Goal: Task Accomplishment & Management: Manage account settings

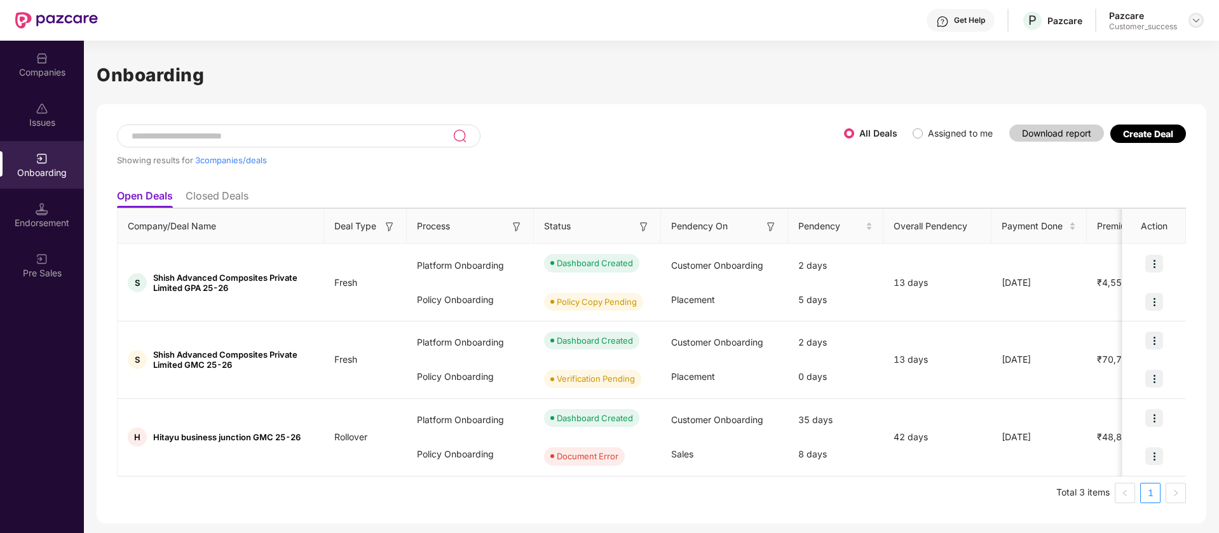
click at [1197, 20] on img at bounding box center [1196, 20] width 10 height 10
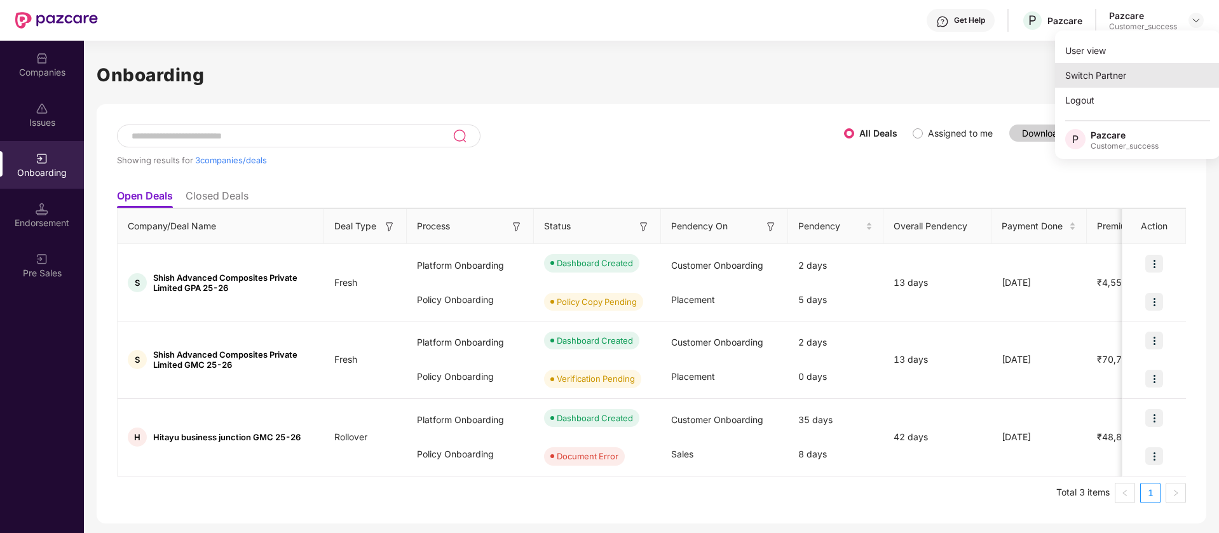
click at [1118, 74] on div "Switch Partner" at bounding box center [1137, 75] width 165 height 25
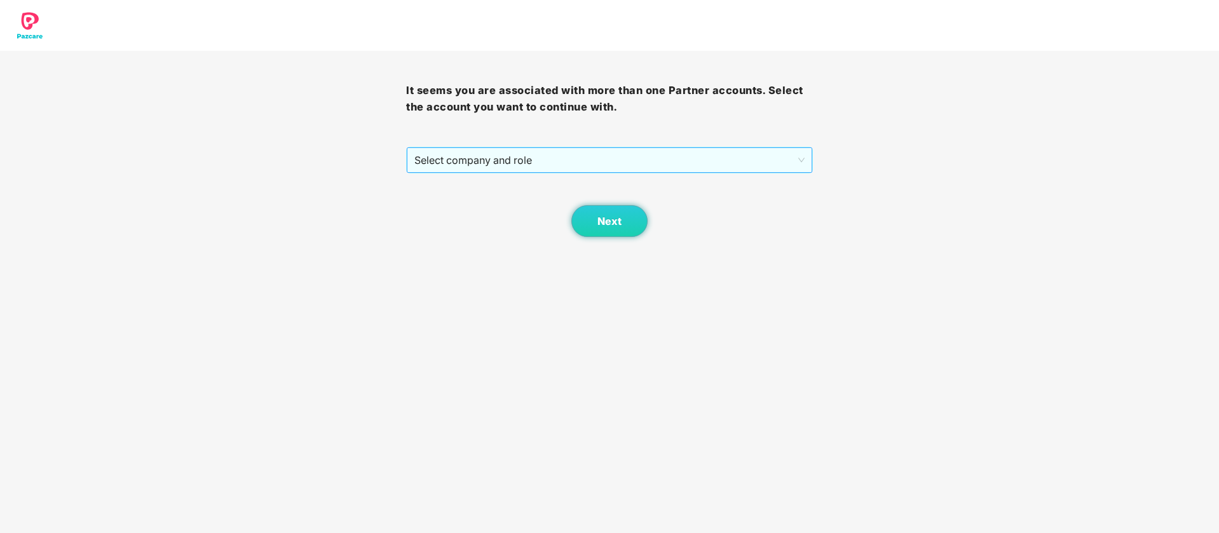
click at [624, 167] on span "Select company and role" at bounding box center [609, 160] width 390 height 24
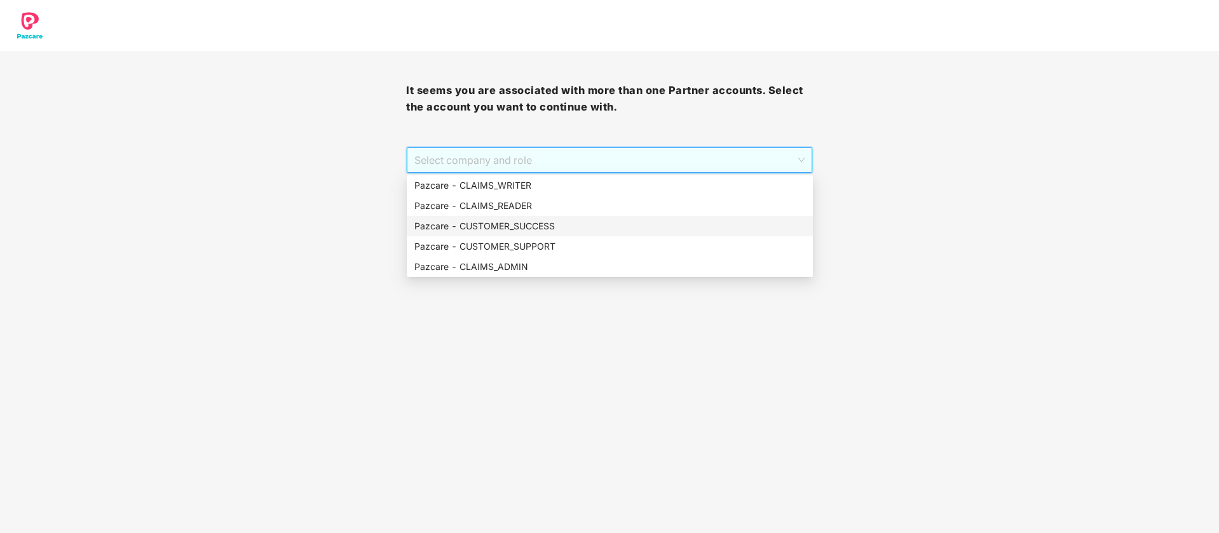
click at [537, 231] on div "Pazcare - CUSTOMER_SUCCESS" at bounding box center [609, 226] width 391 height 14
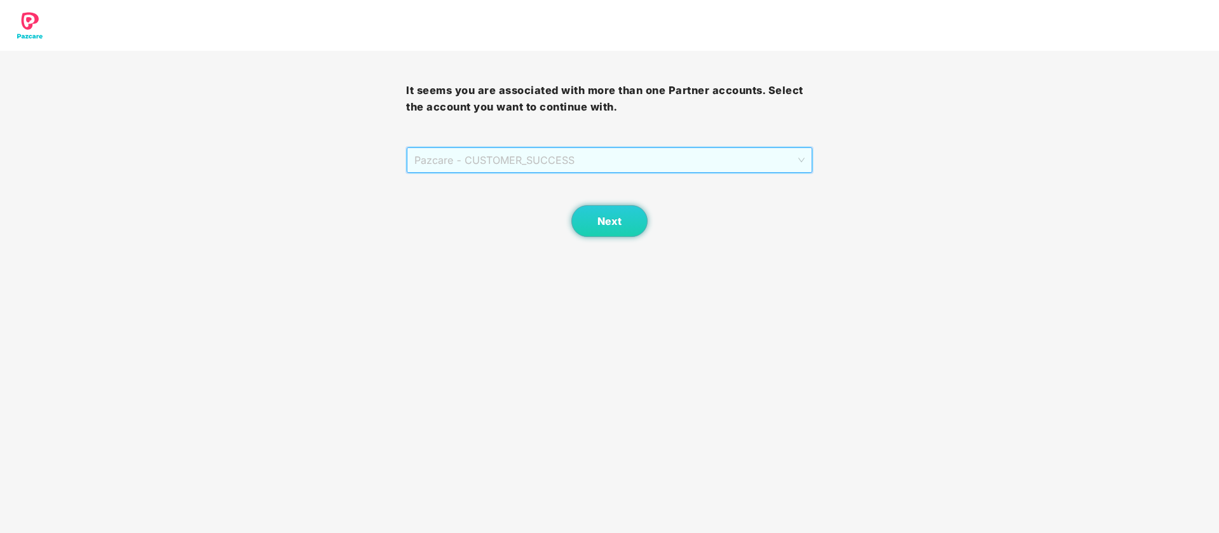
click at [597, 156] on span "Pazcare - CUSTOMER_SUCCESS" at bounding box center [609, 160] width 390 height 24
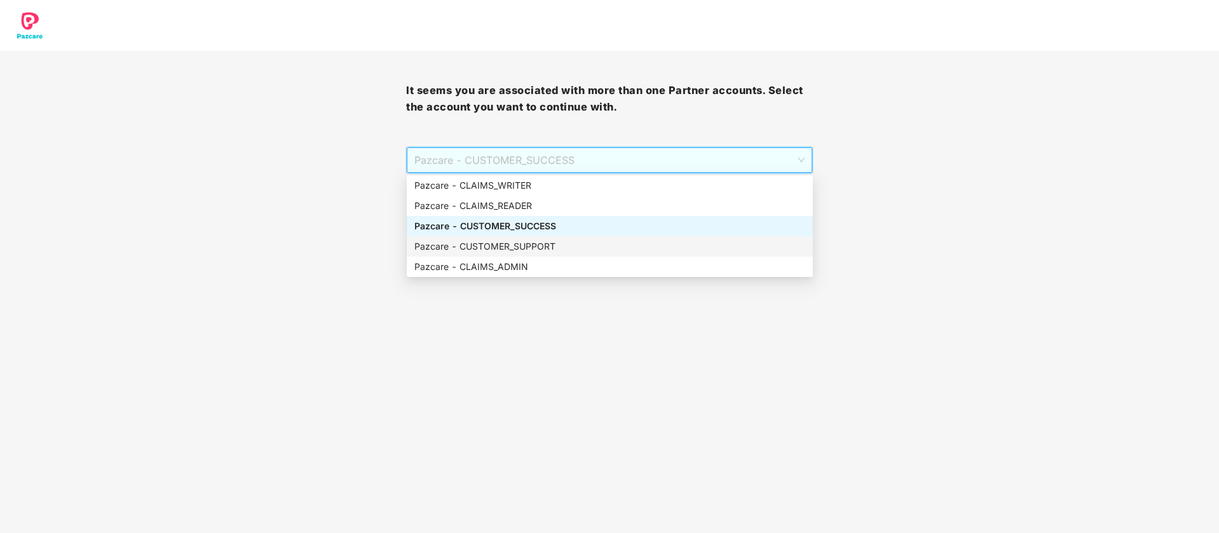
click at [550, 237] on div "Pazcare - CUSTOMER_SUPPORT" at bounding box center [610, 246] width 406 height 20
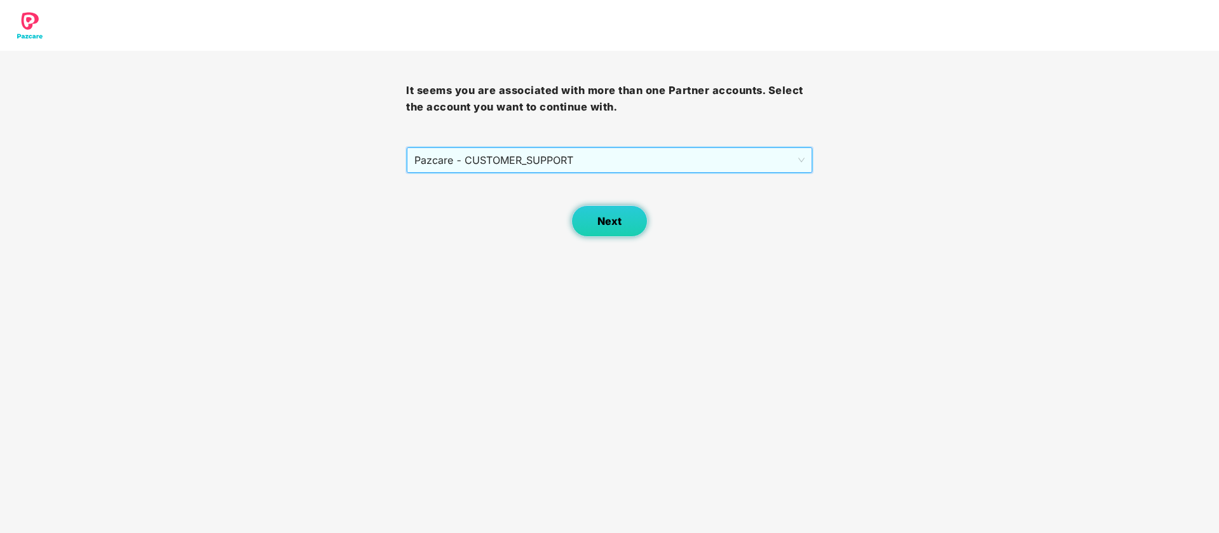
click at [603, 218] on span "Next" at bounding box center [610, 222] width 24 height 12
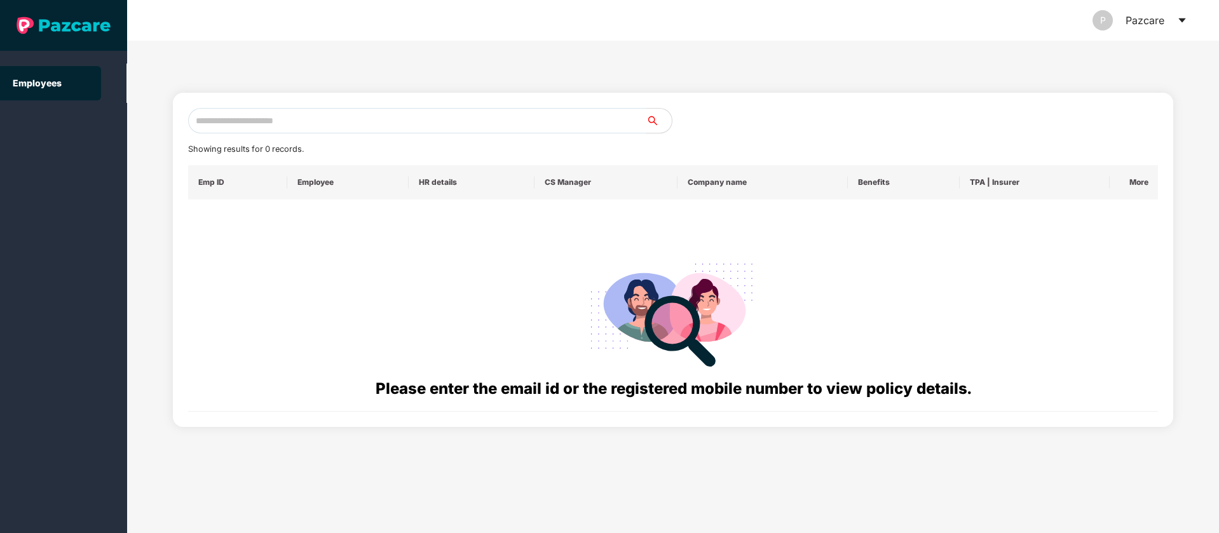
click at [331, 119] on input "text" at bounding box center [417, 120] width 458 height 25
paste input "**********"
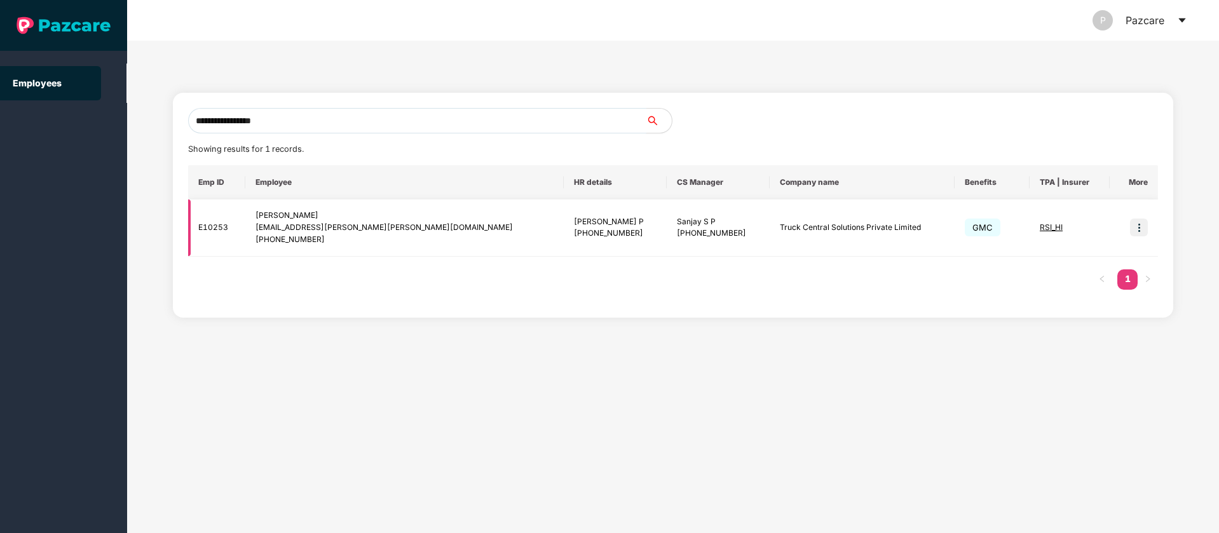
type input "**********"
click at [1137, 228] on img at bounding box center [1139, 228] width 18 height 18
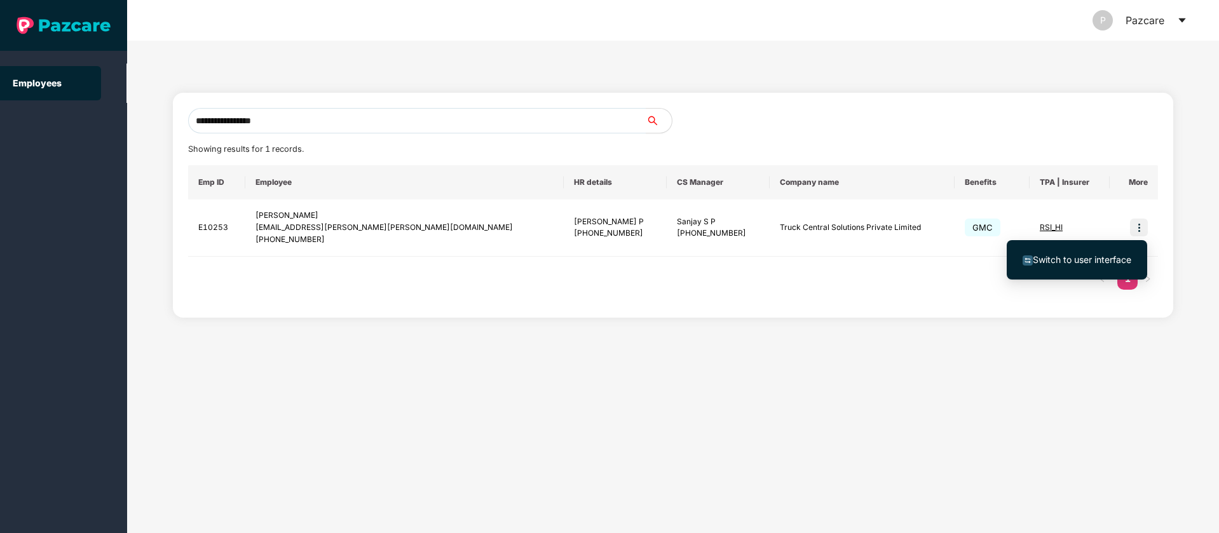
click at [1062, 255] on span "Switch to user interface" at bounding box center [1082, 259] width 99 height 11
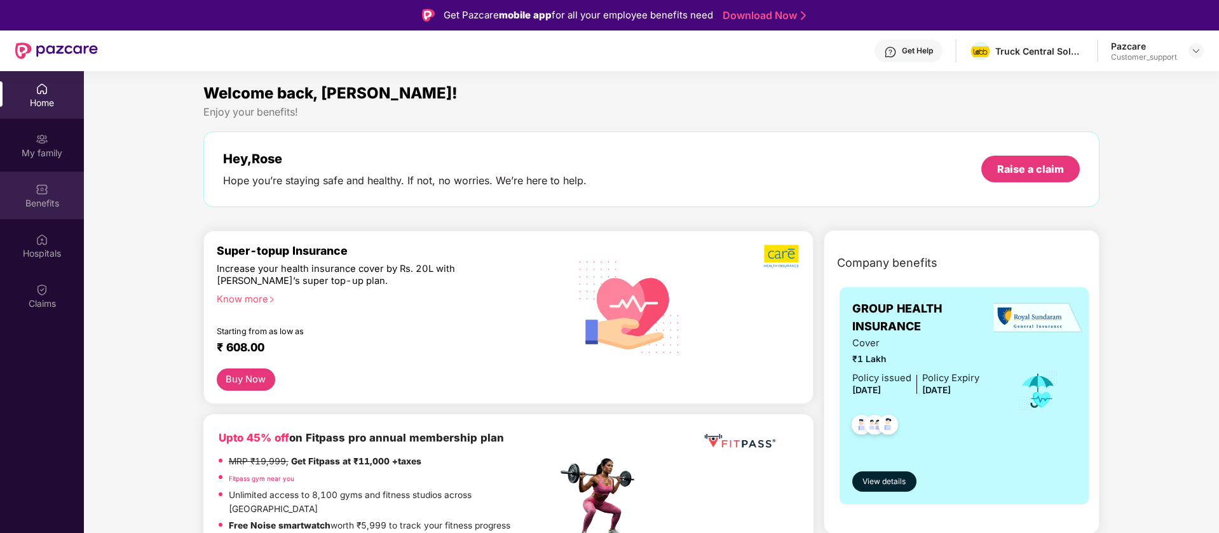
click at [41, 206] on div "Benefits" at bounding box center [42, 203] width 84 height 13
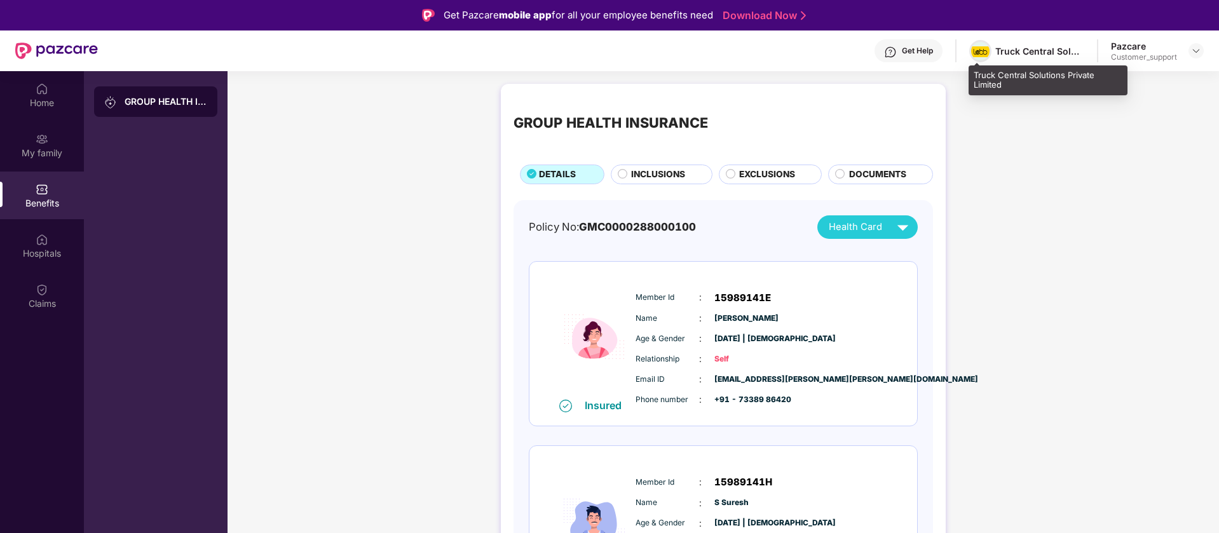
click at [983, 55] on img at bounding box center [980, 51] width 18 height 11
